Goal: Transaction & Acquisition: Purchase product/service

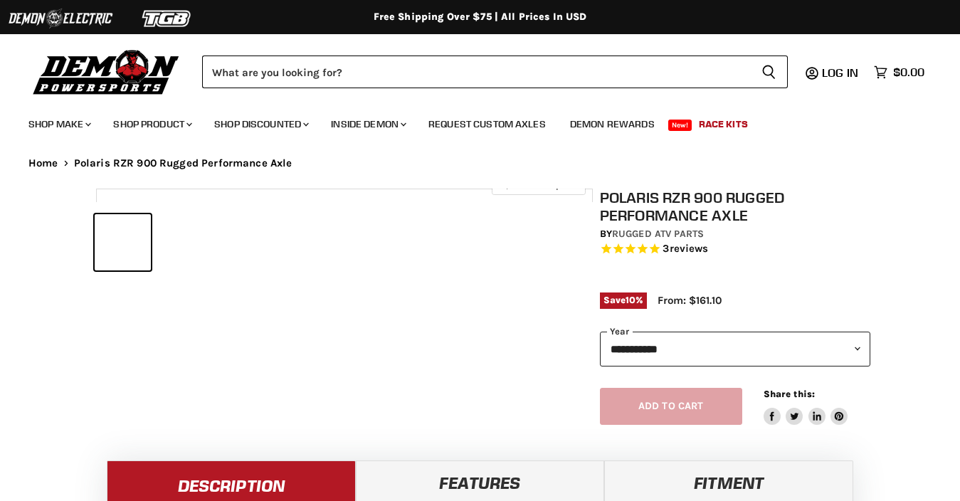
select select "******"
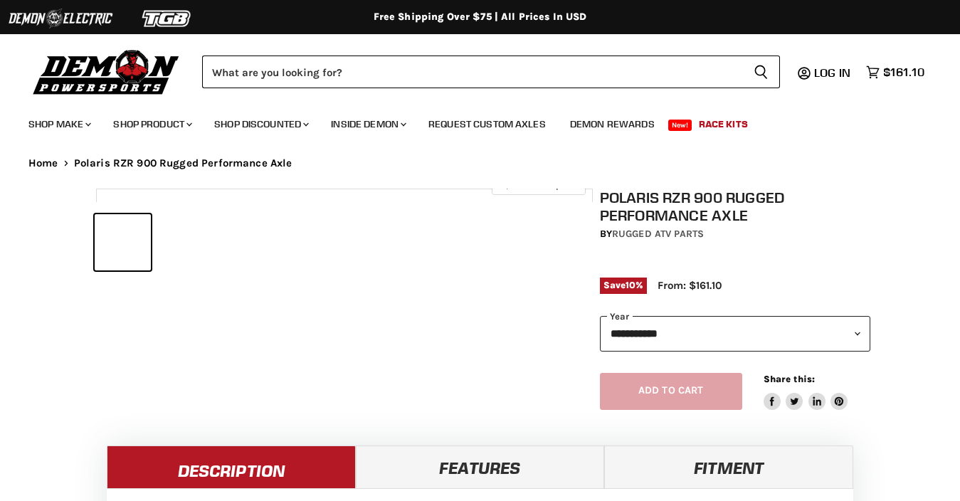
select select "******"
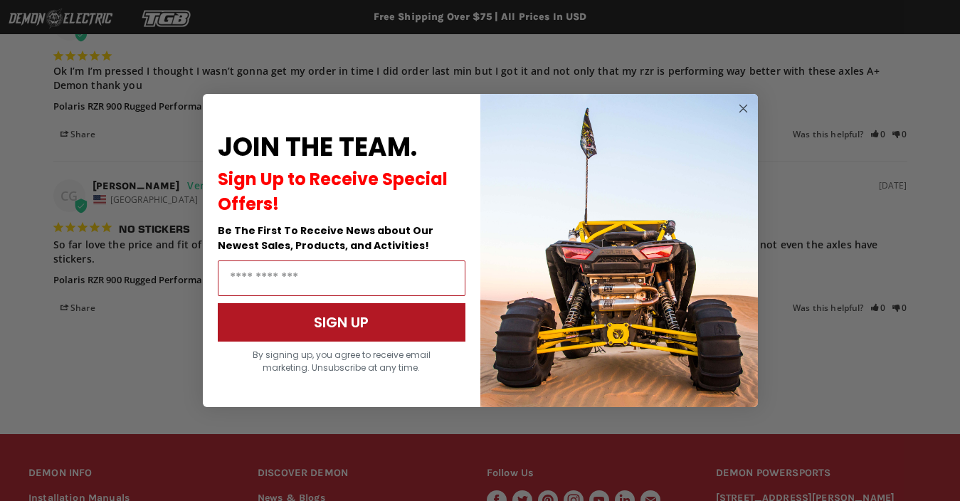
scroll to position [1223, 0]
